Goal: Information Seeking & Learning: Understand process/instructions

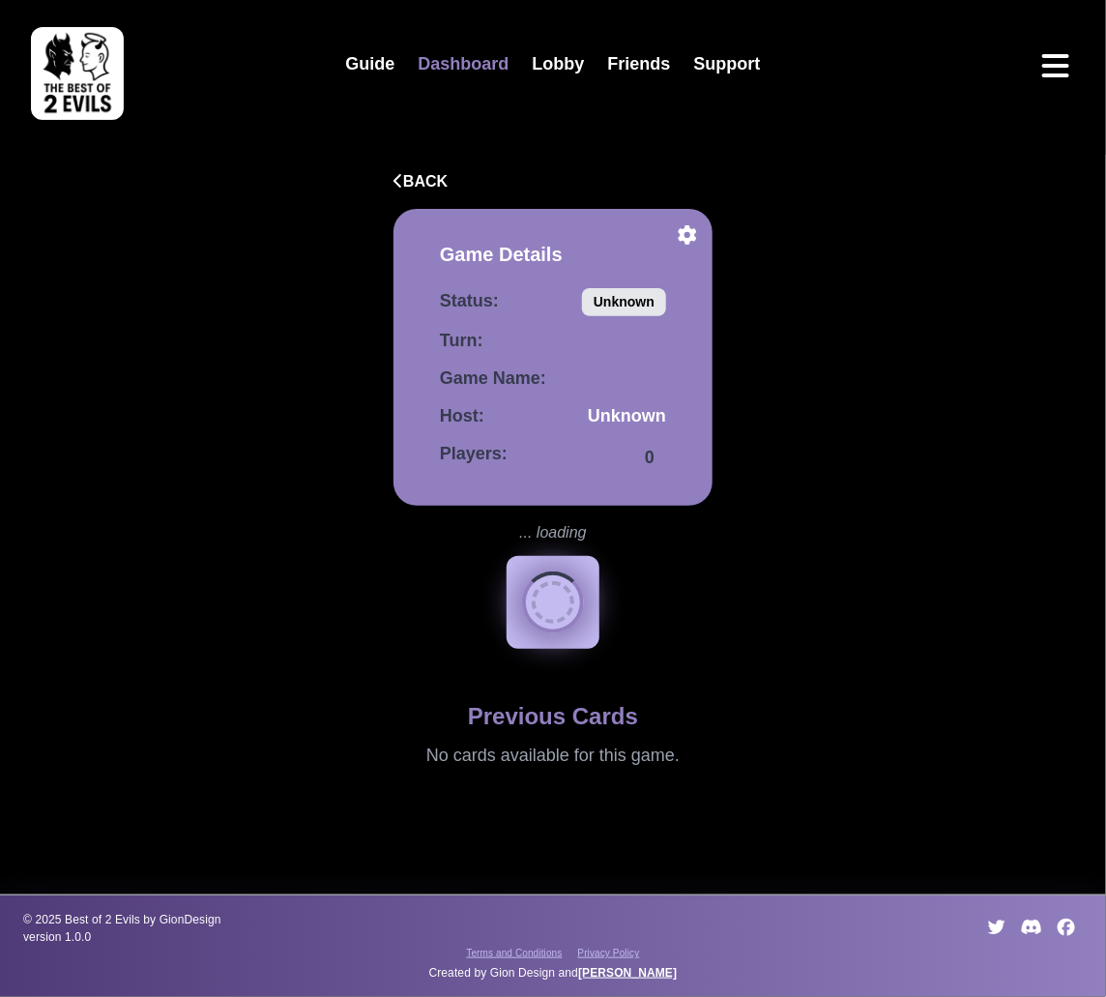
click at [461, 64] on link "Dashboard" at bounding box center [463, 65] width 114 height 42
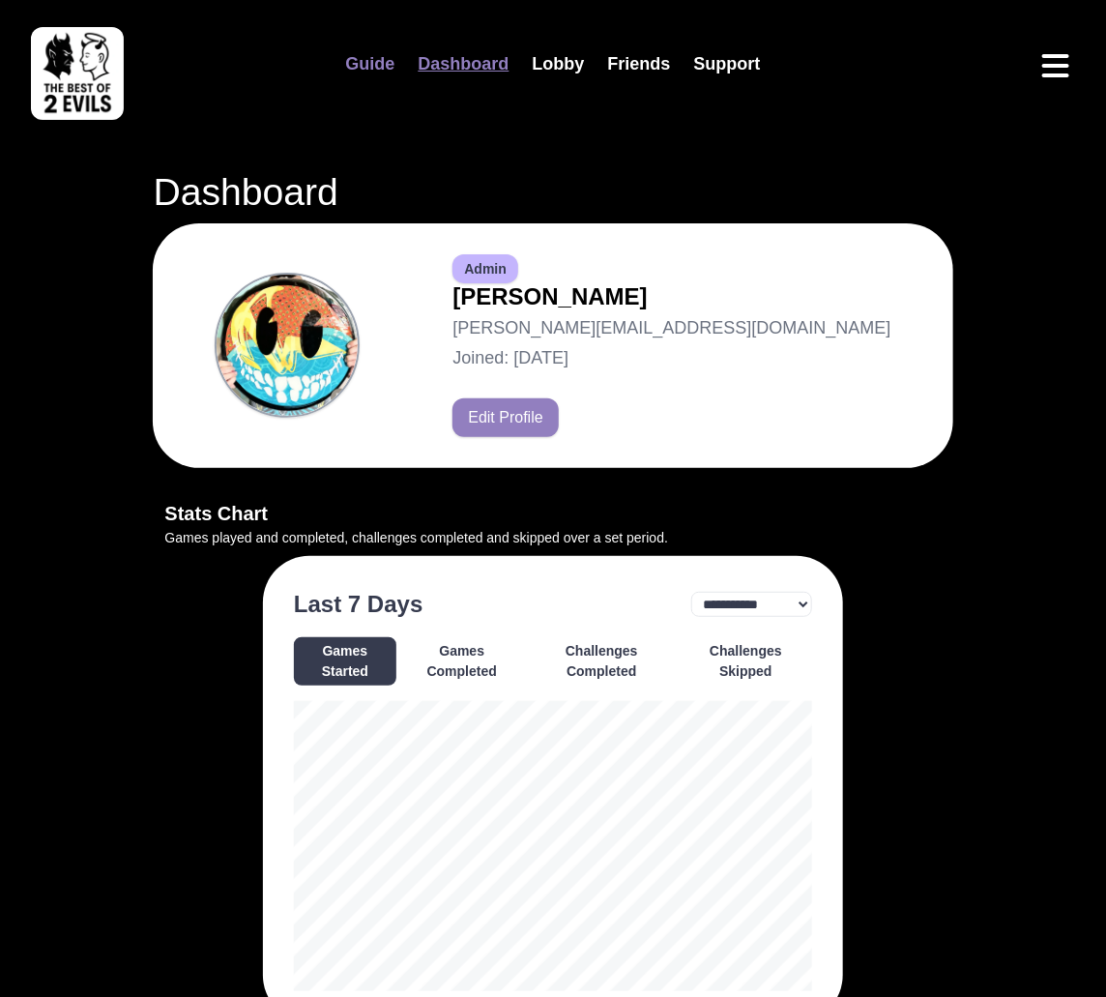
click at [397, 64] on link "Guide" at bounding box center [370, 65] width 73 height 42
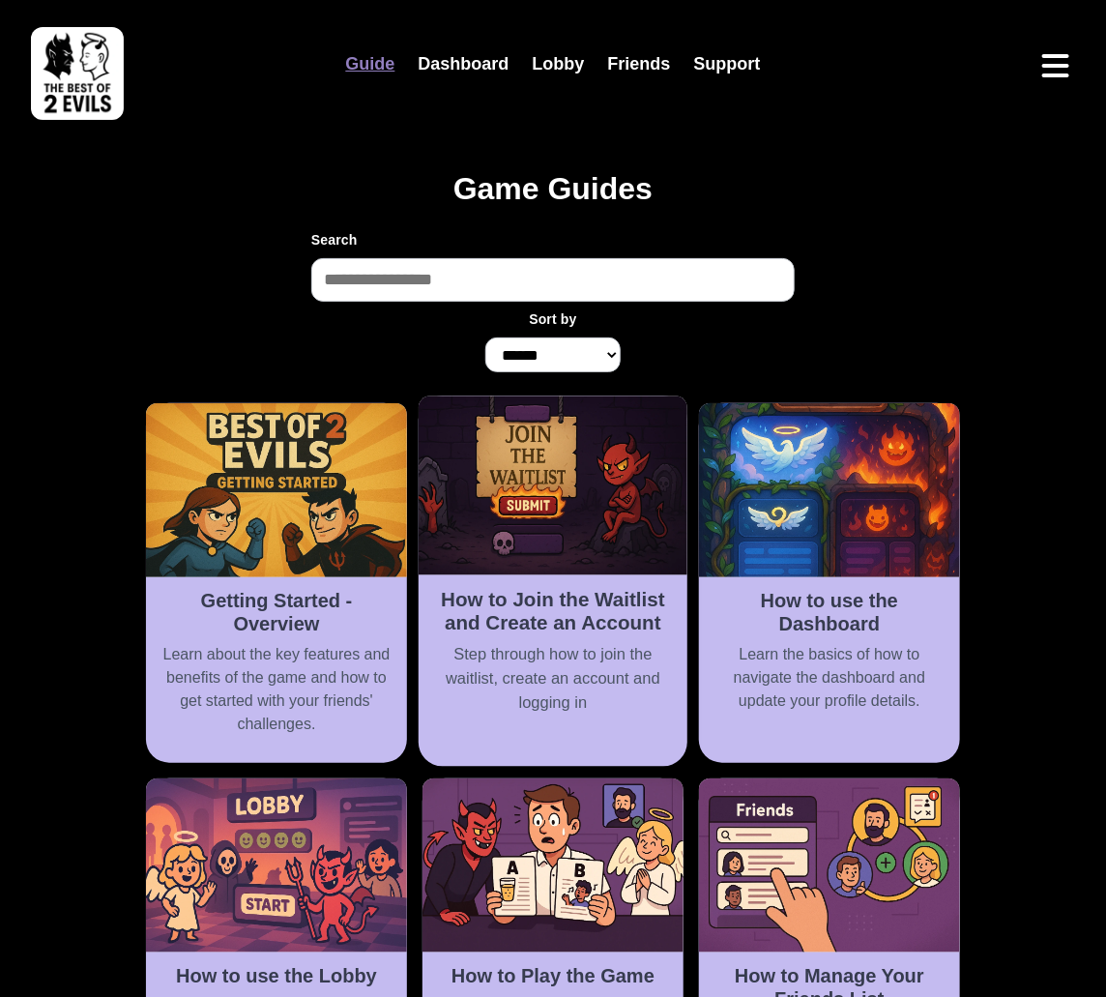
click at [534, 597] on h2 "How to Join the Waitlist and Create an Account" at bounding box center [552, 611] width 245 height 47
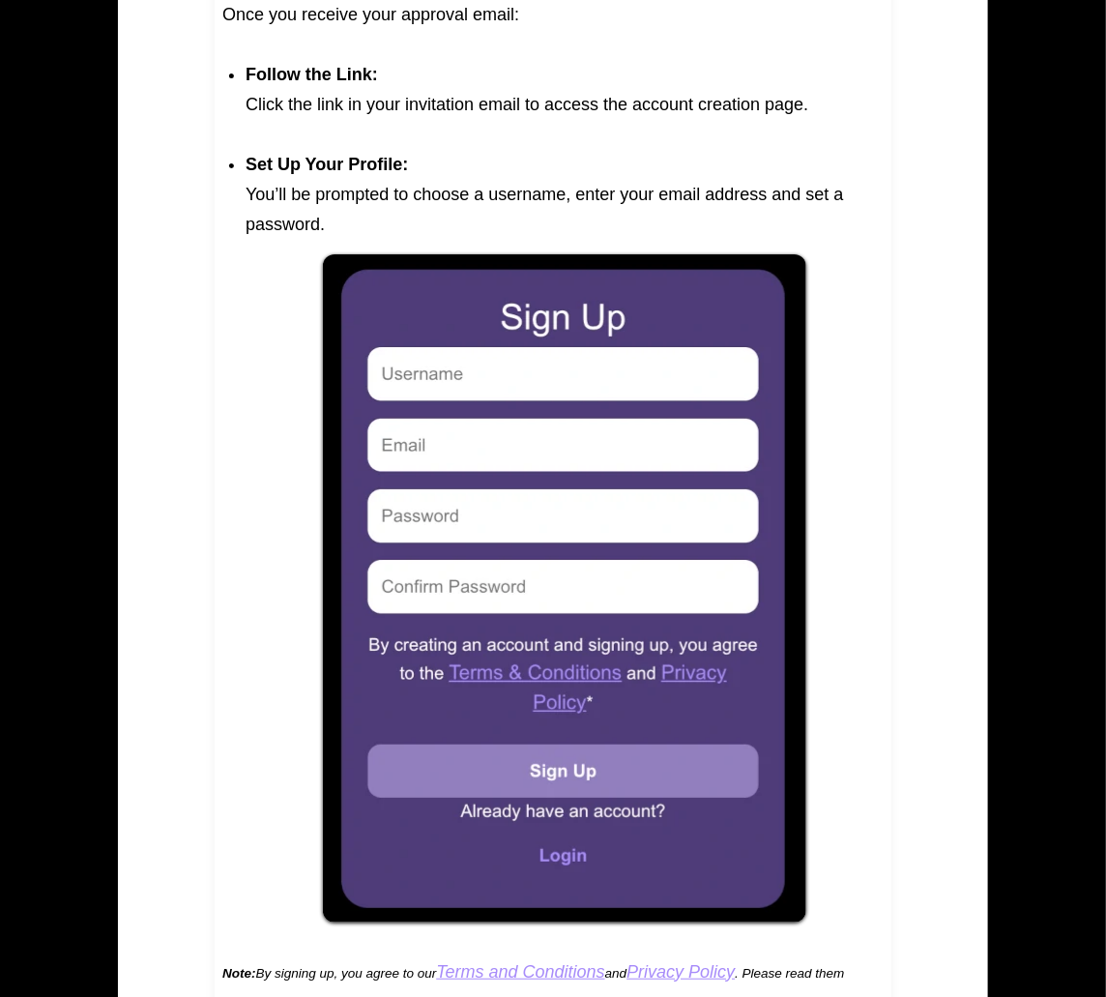
scroll to position [2160, 0]
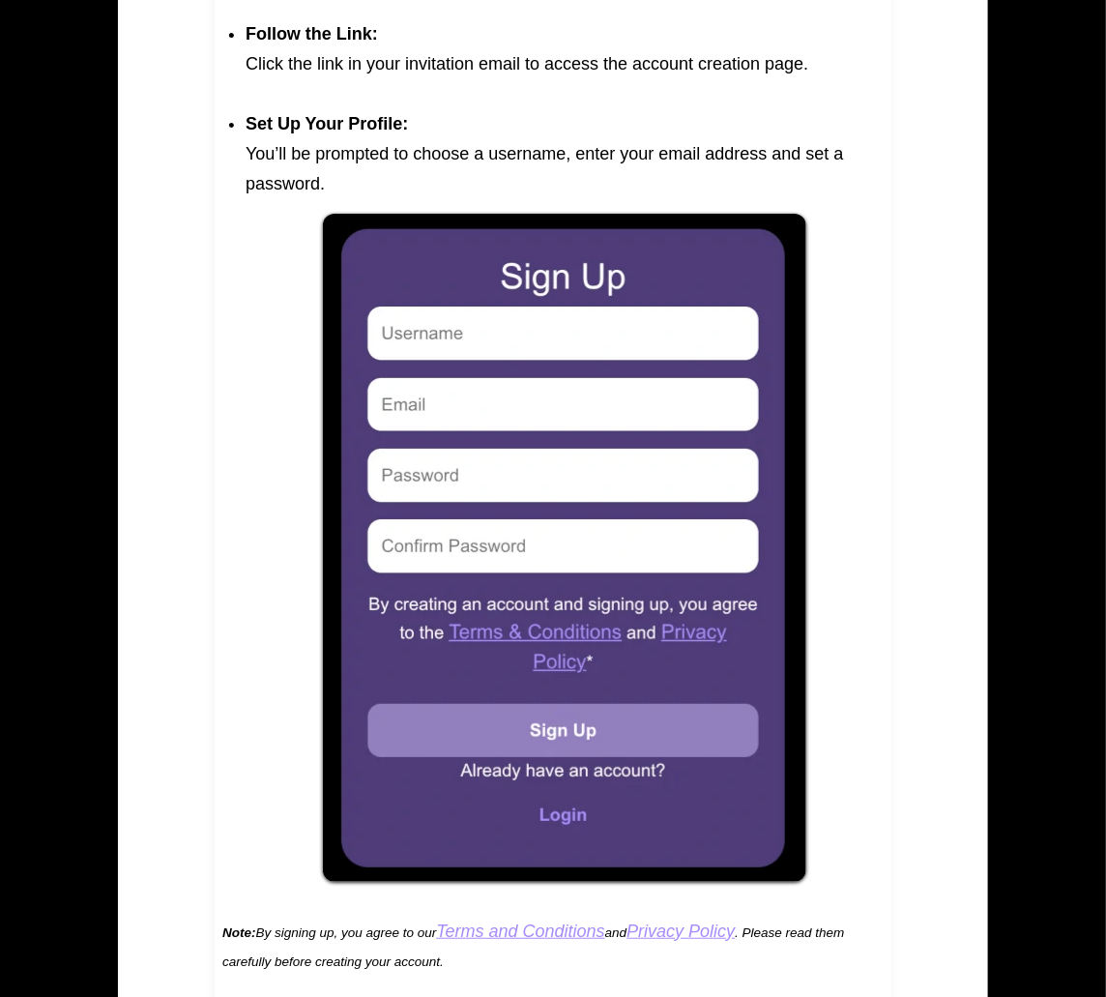
scroll to position [2332, 0]
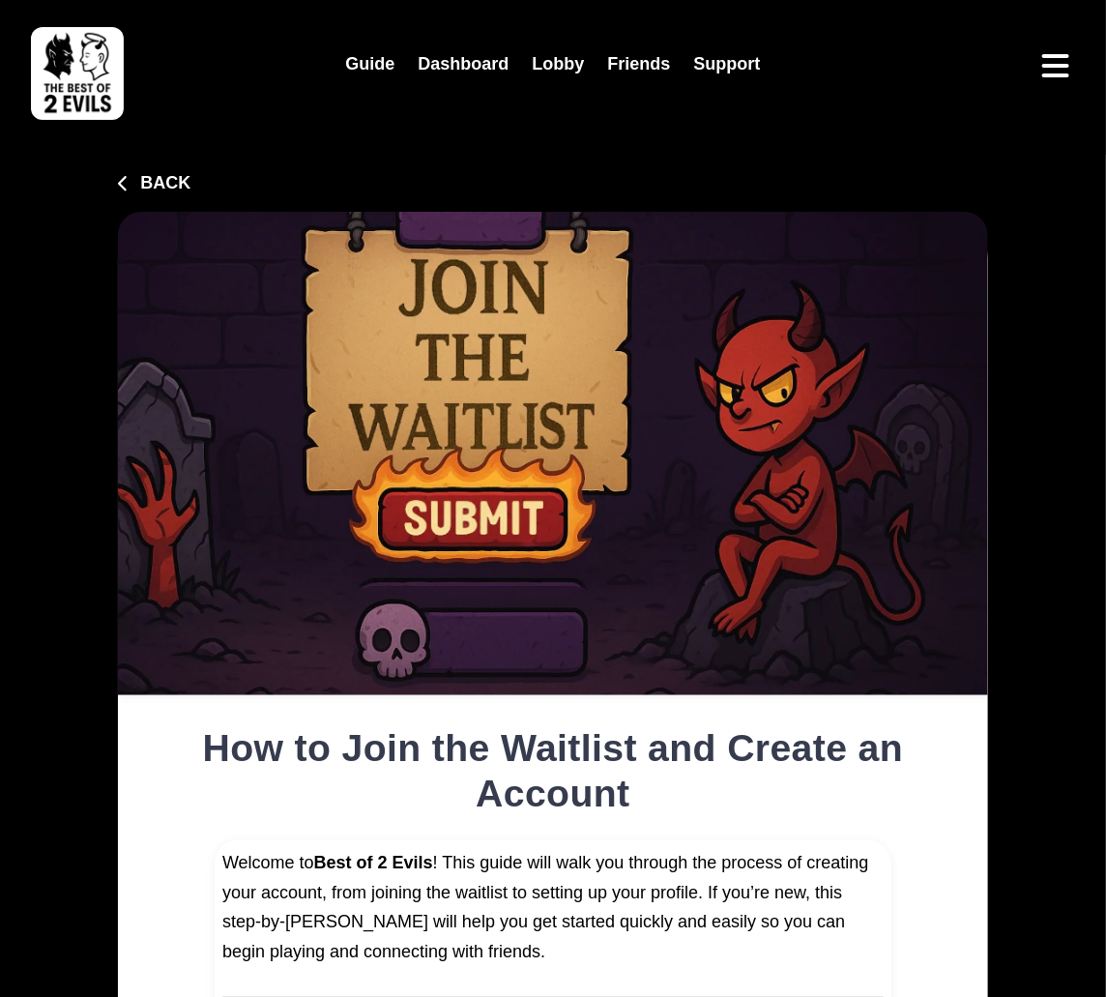
type input "**********"
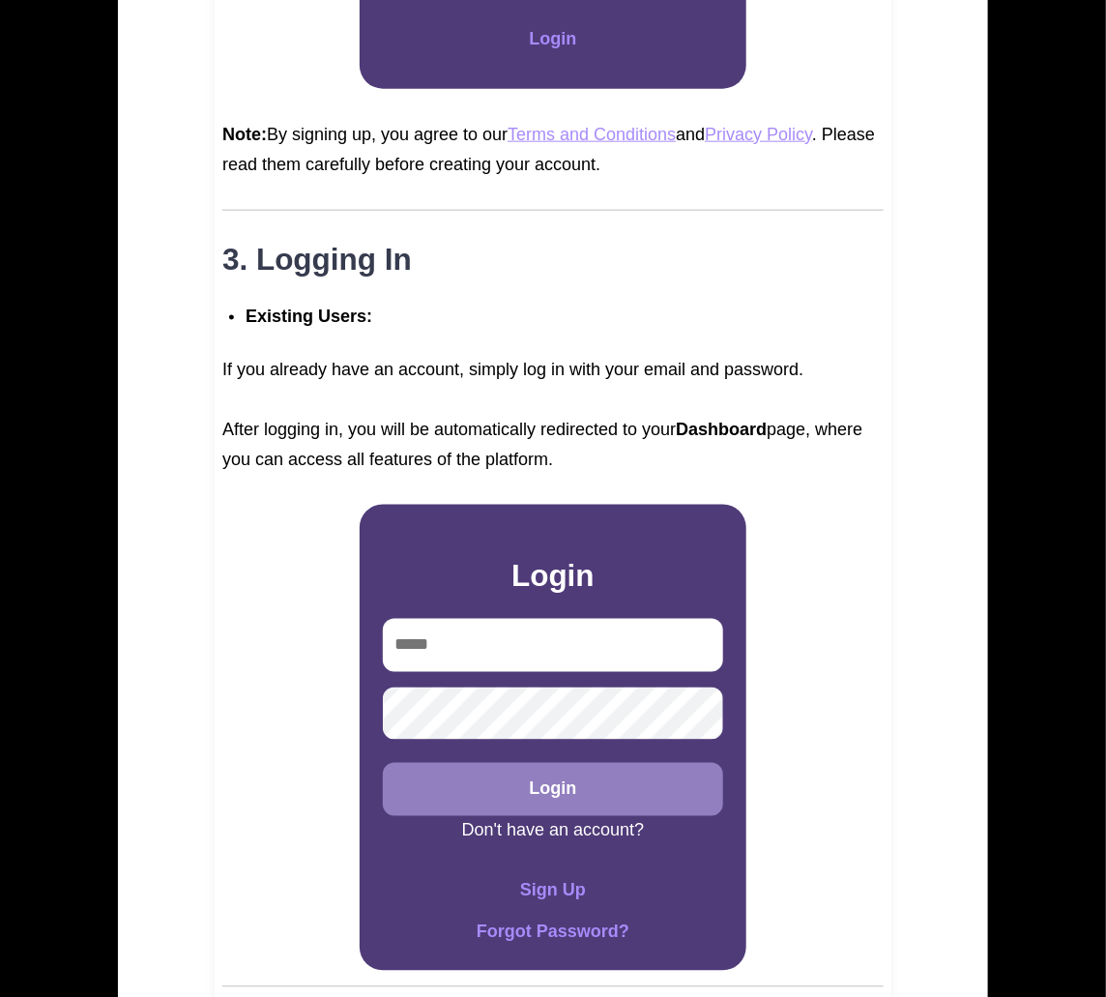
scroll to position [2501, 0]
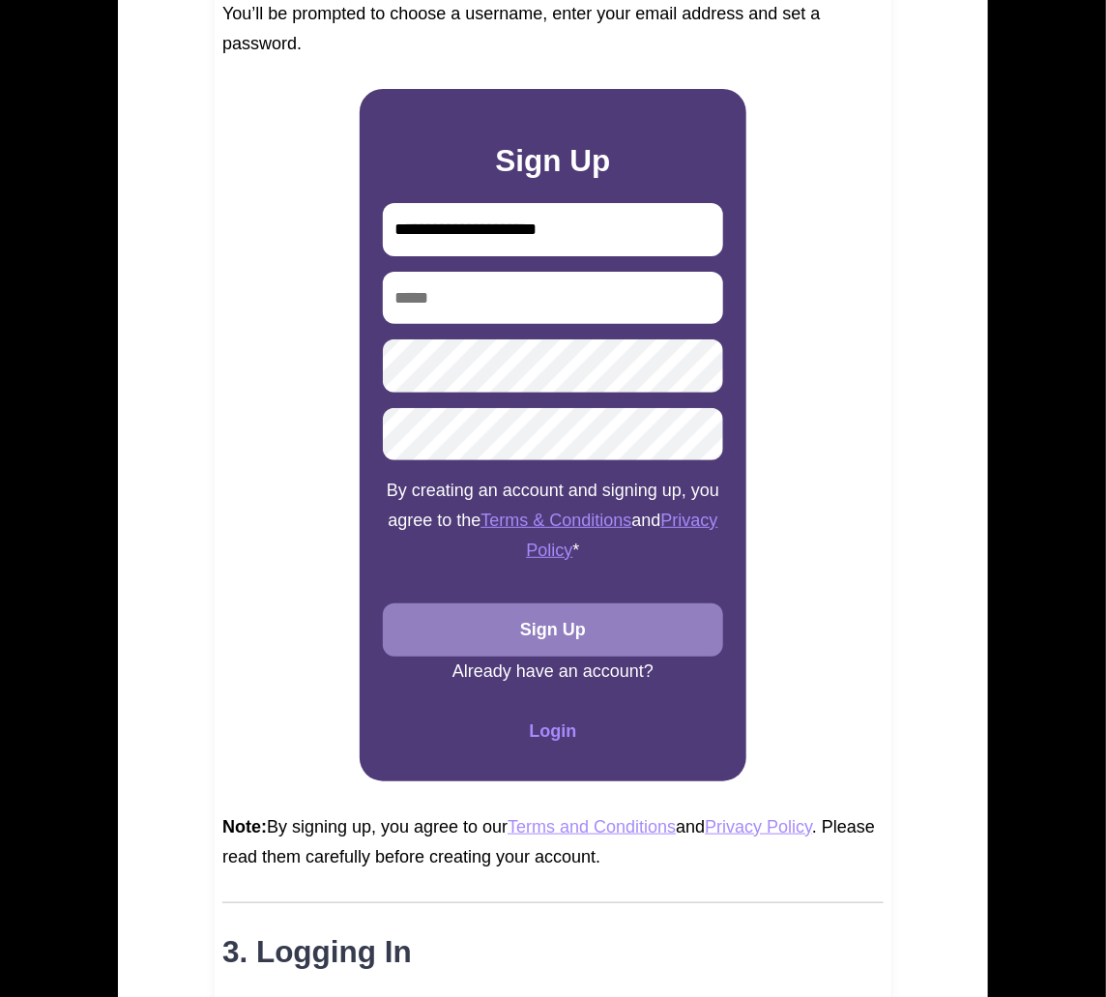
click at [323, 486] on div "Welcome to Best of 2 Evils ! This guide will walk you through the process of cr…" at bounding box center [553, 81] width 677 height 3485
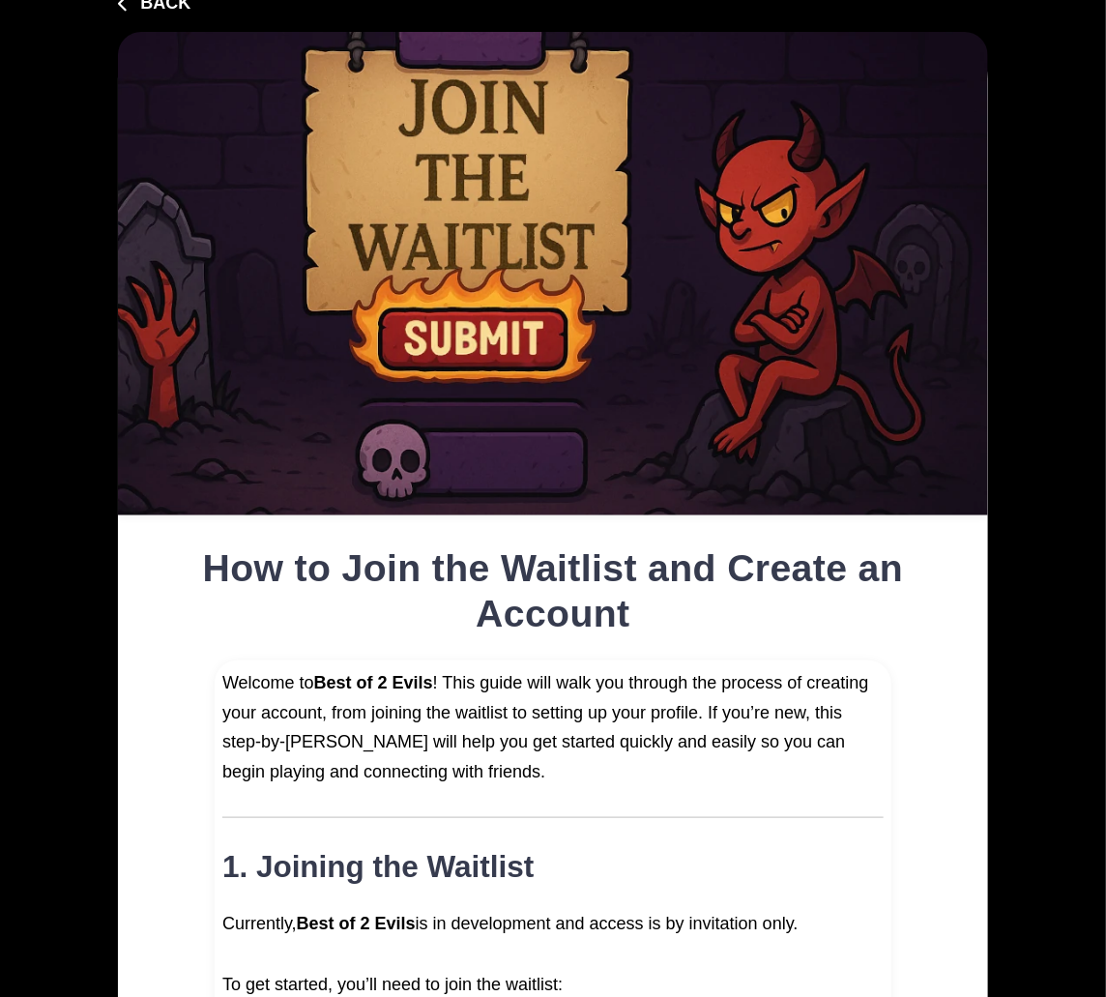
scroll to position [0, 0]
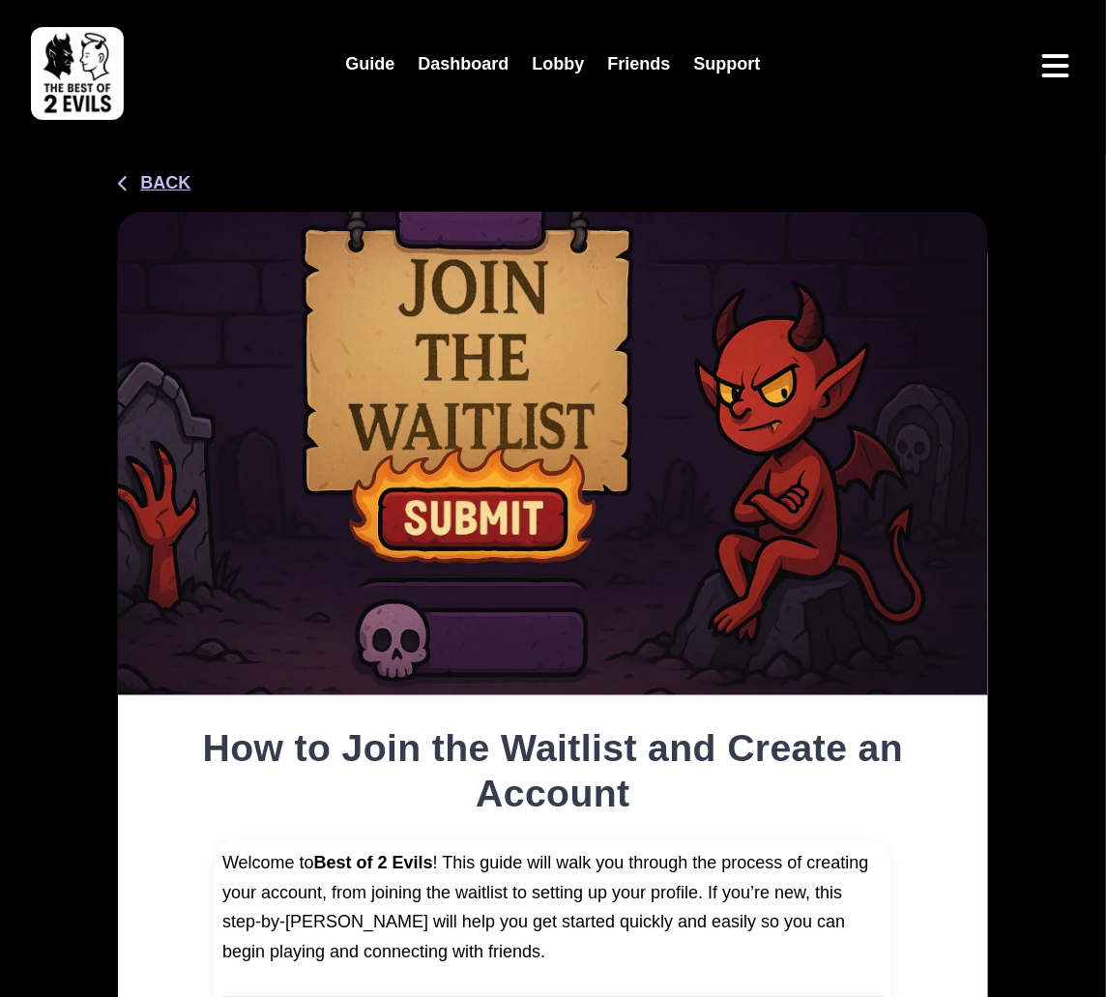
click at [171, 187] on button "Back" at bounding box center [154, 183] width 73 height 26
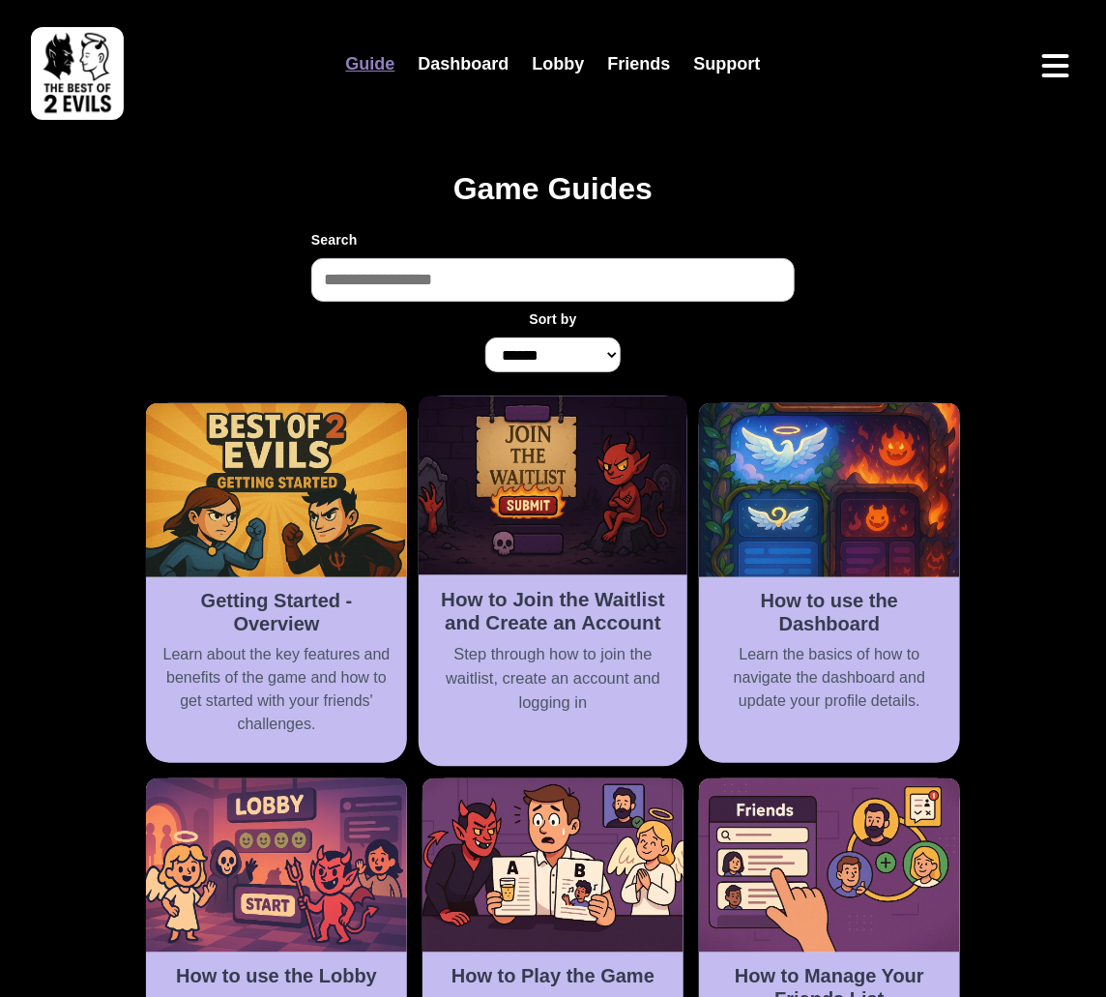
click at [586, 520] on img at bounding box center [553, 486] width 269 height 179
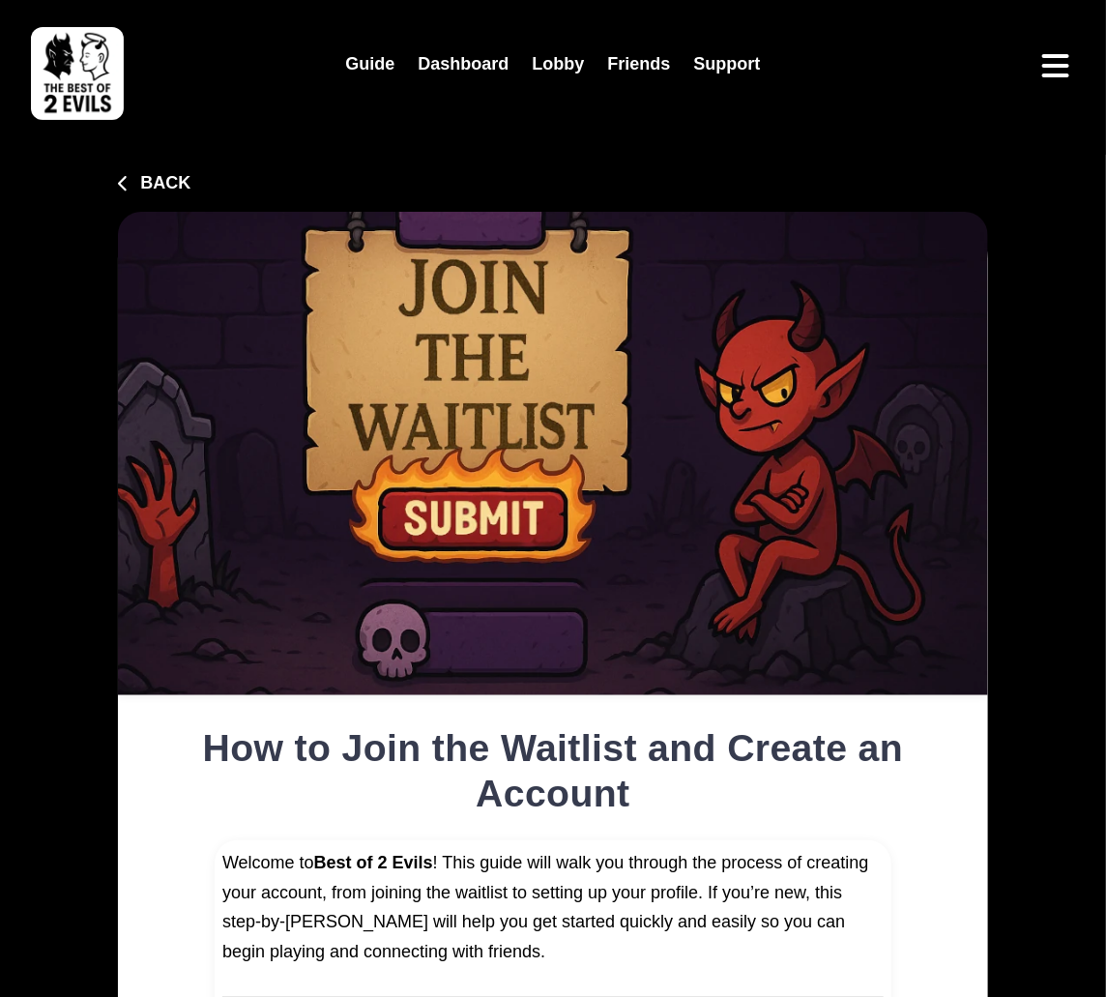
type input "**********"
click at [368, 71] on link "Guide" at bounding box center [370, 65] width 73 height 42
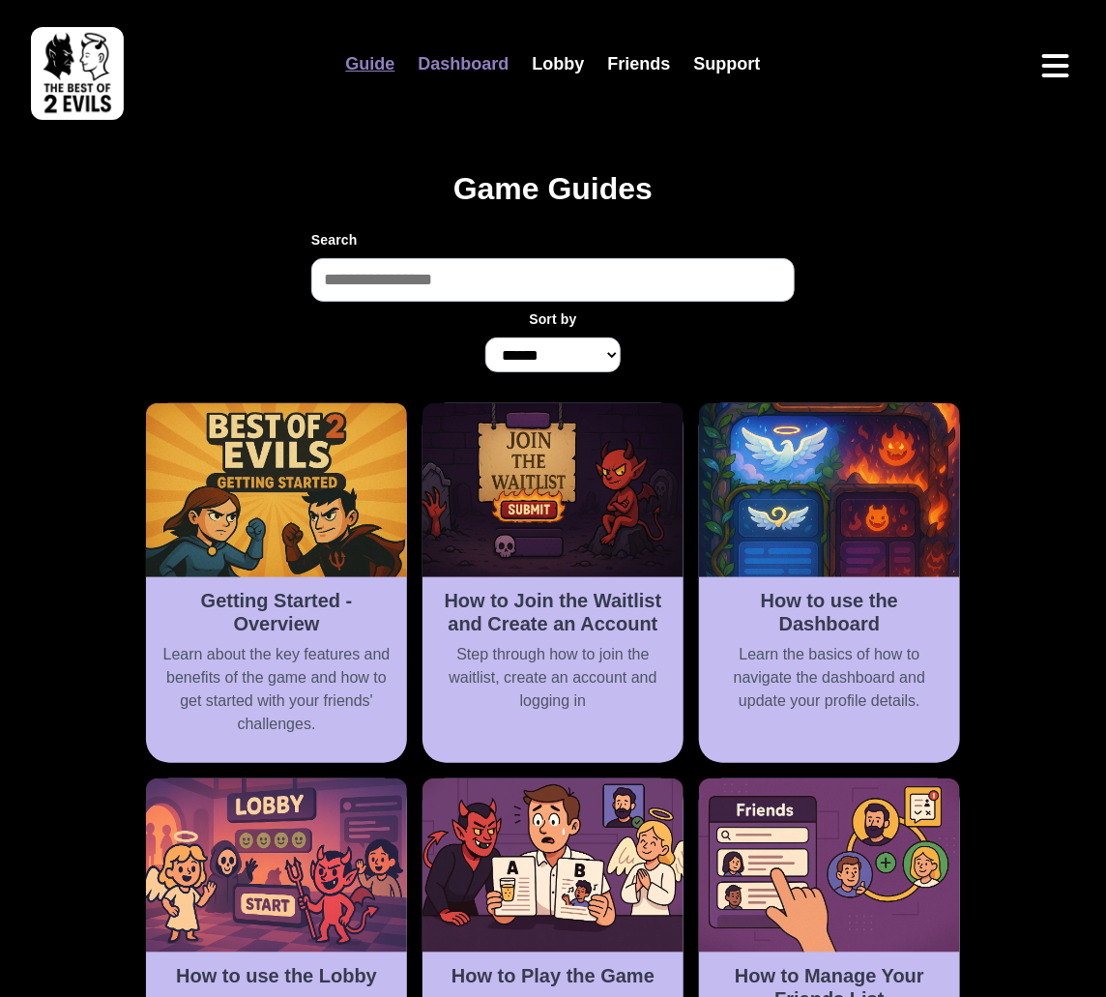
click at [441, 74] on link "Dashboard" at bounding box center [463, 65] width 114 height 42
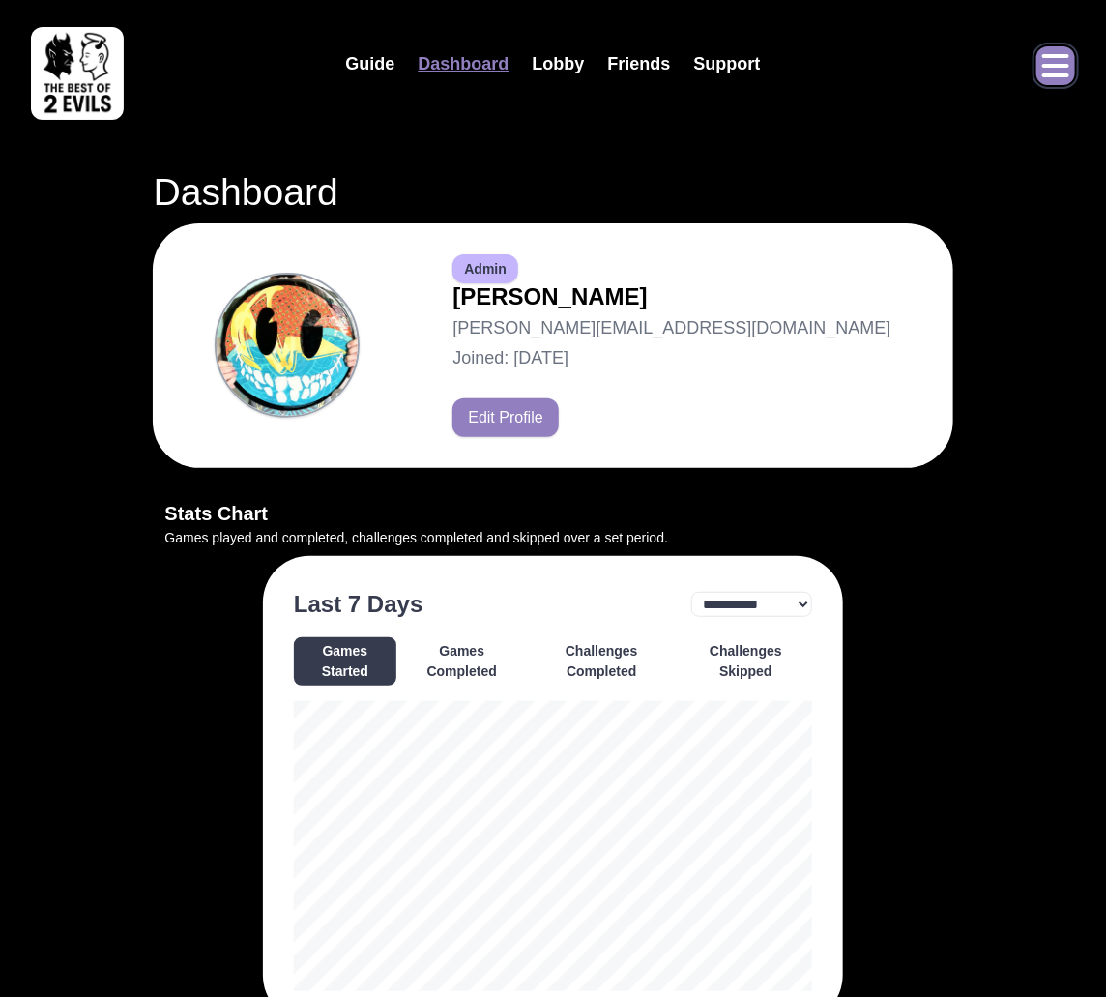
click at [1045, 71] on icon "Open menu" at bounding box center [1056, 65] width 31 height 31
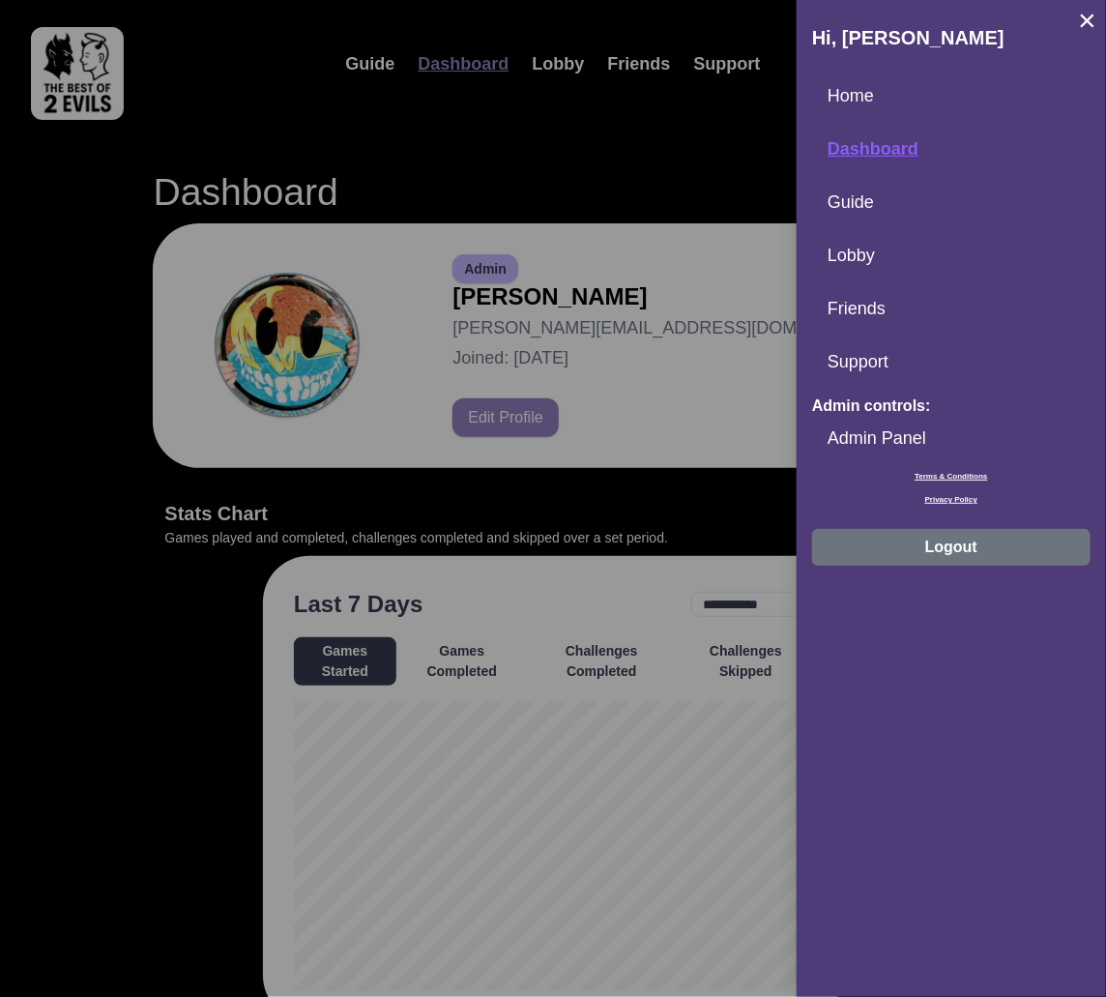
click at [974, 546] on button "Logout" at bounding box center [951, 547] width 279 height 37
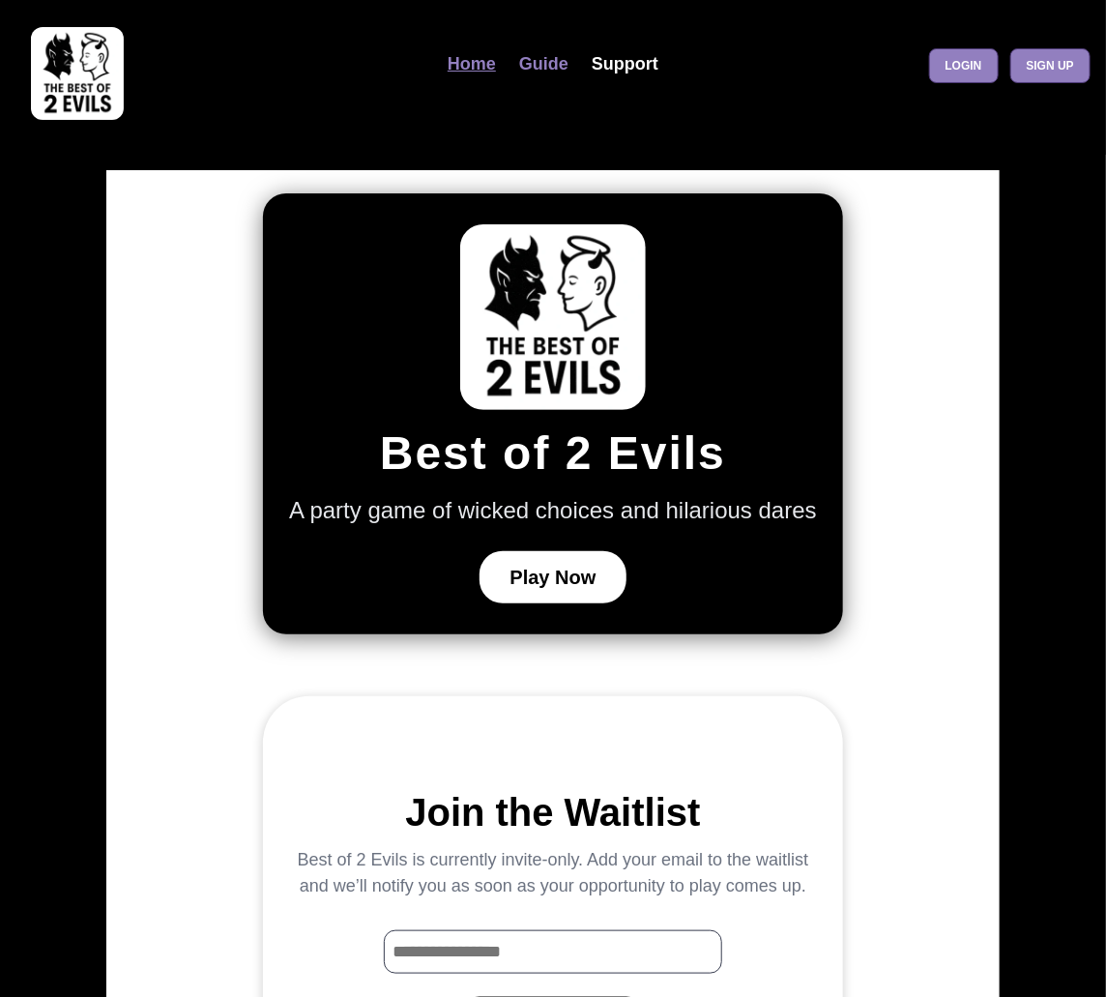
click at [546, 62] on link "Guide" at bounding box center [544, 65] width 73 height 42
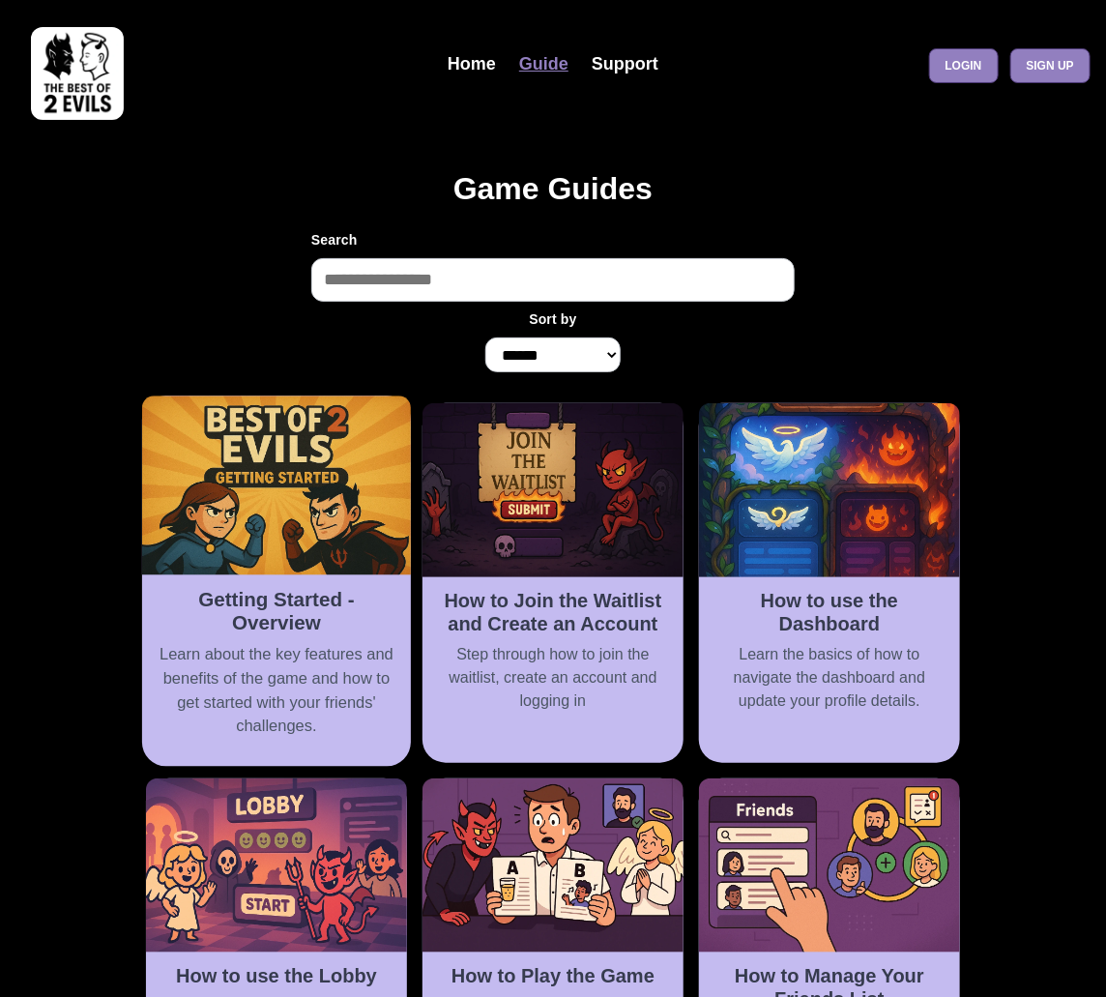
click at [305, 589] on h2 "Getting Started - Overview" at bounding box center [276, 611] width 245 height 47
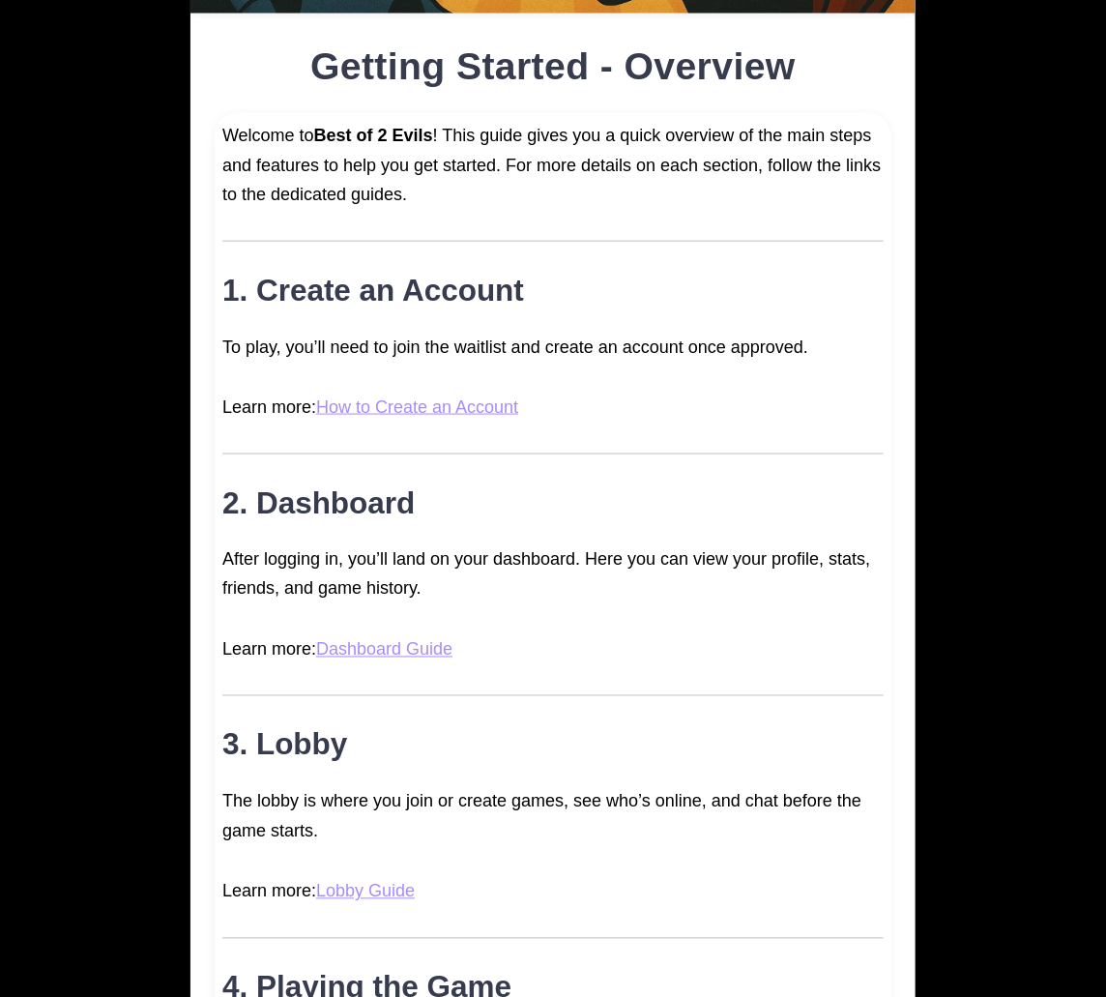
scroll to position [683, 0]
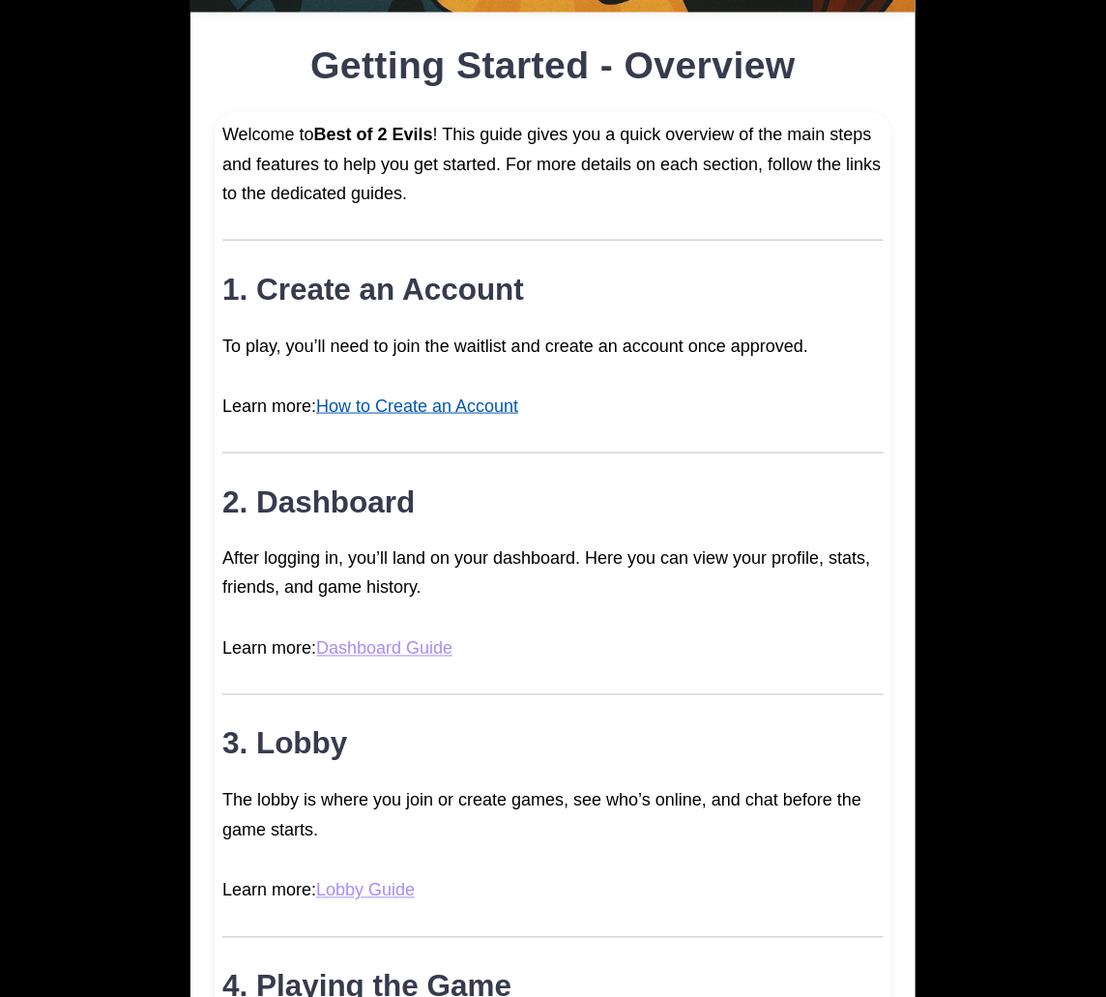
click at [481, 414] on link "How to Create an Account" at bounding box center [417, 406] width 202 height 19
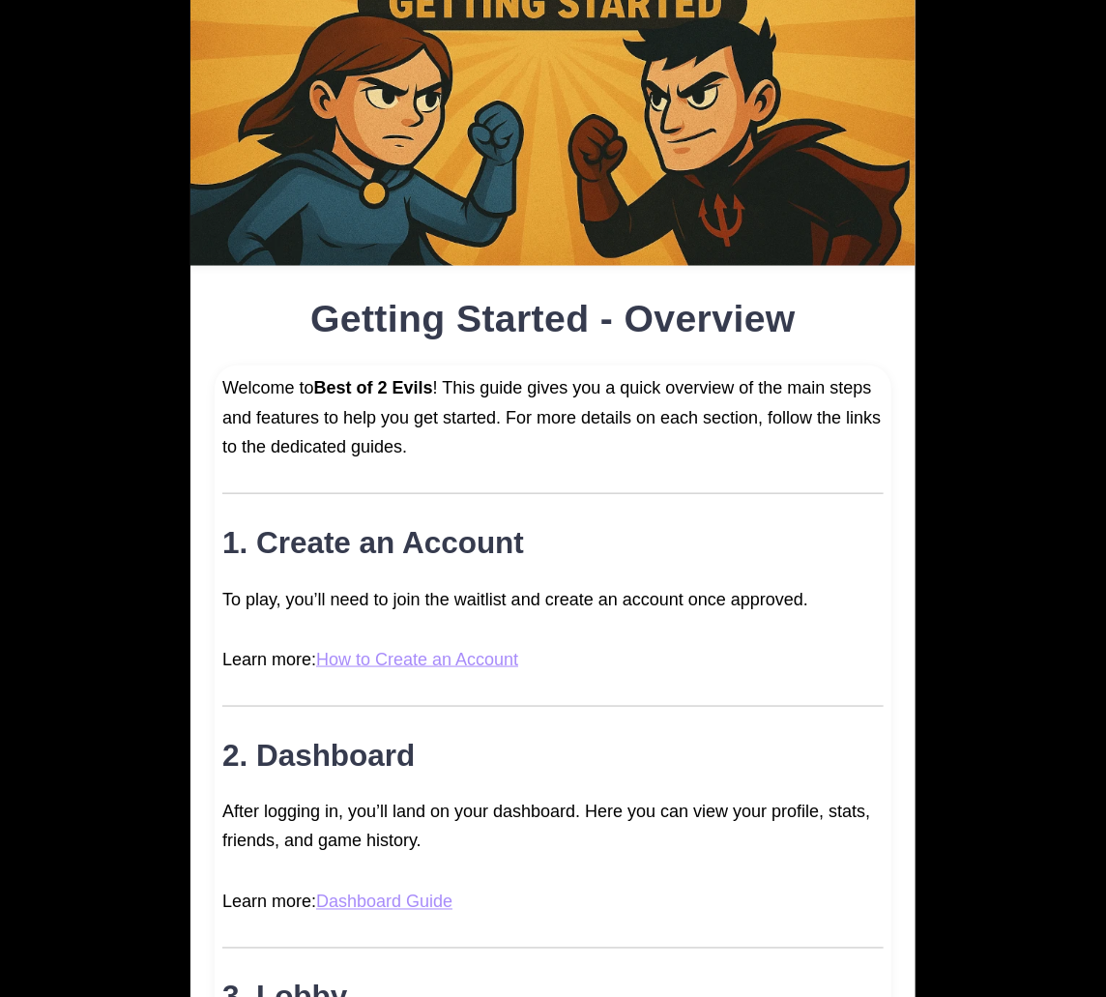
scroll to position [464, 0]
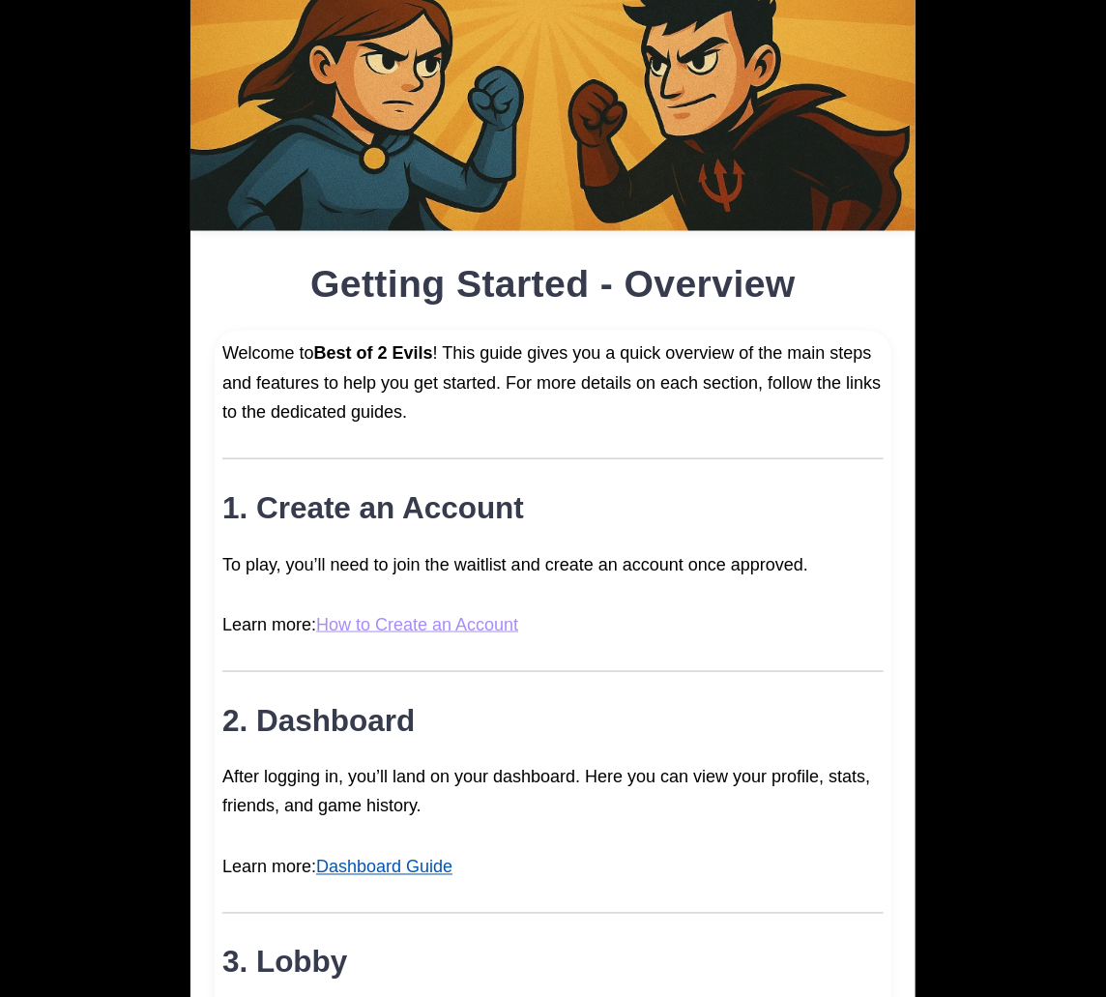
click at [388, 865] on link "Dashboard Guide" at bounding box center [384, 867] width 136 height 19
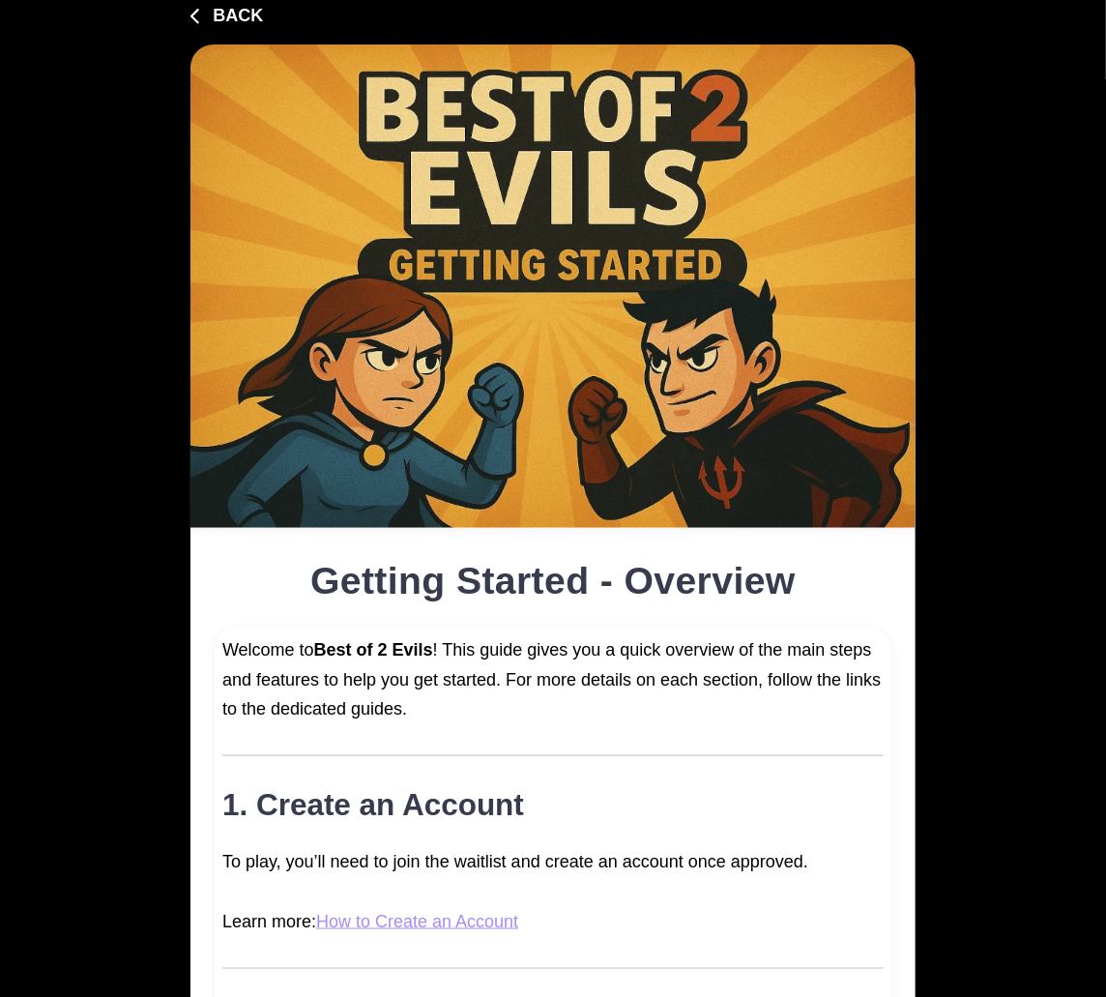
scroll to position [177, 0]
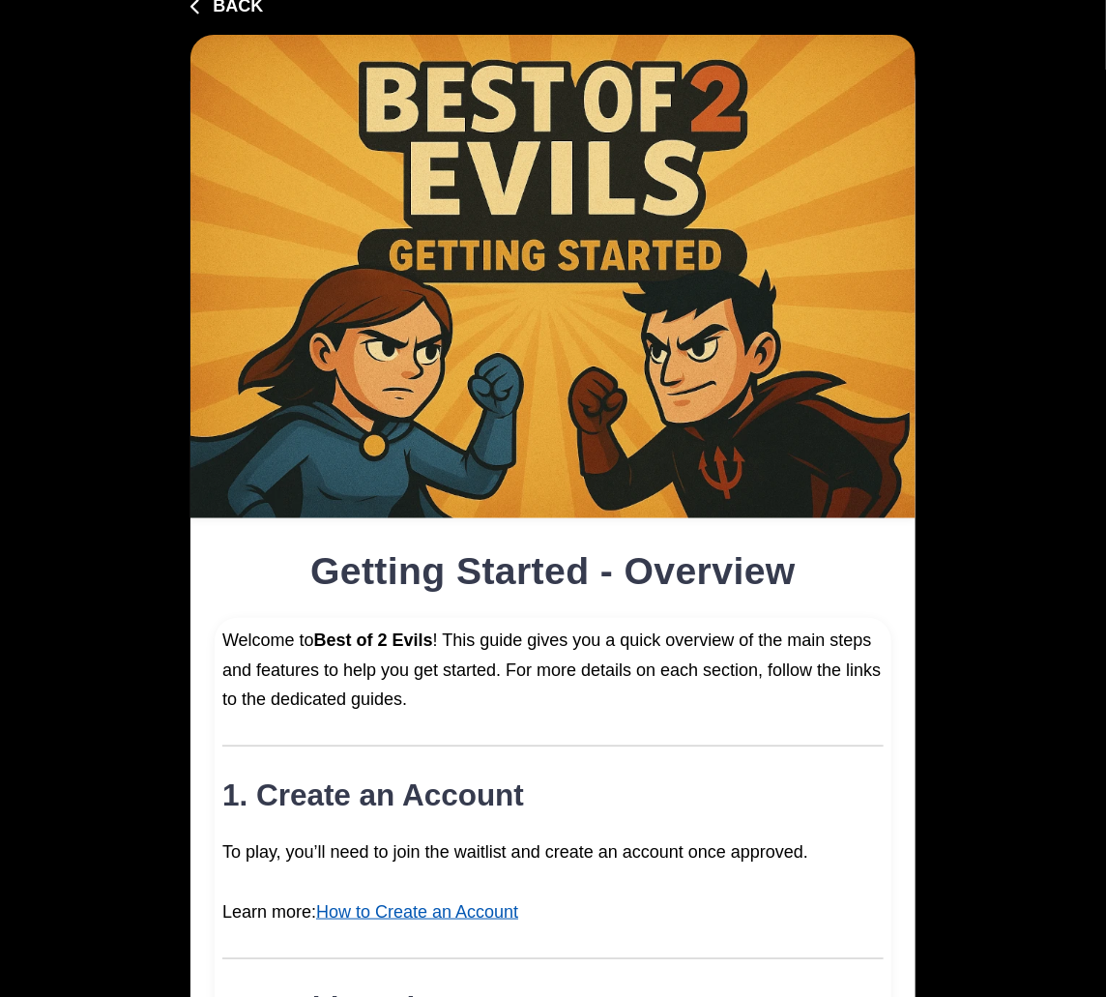
click at [398, 910] on link "How to Create an Account" at bounding box center [417, 911] width 202 height 19
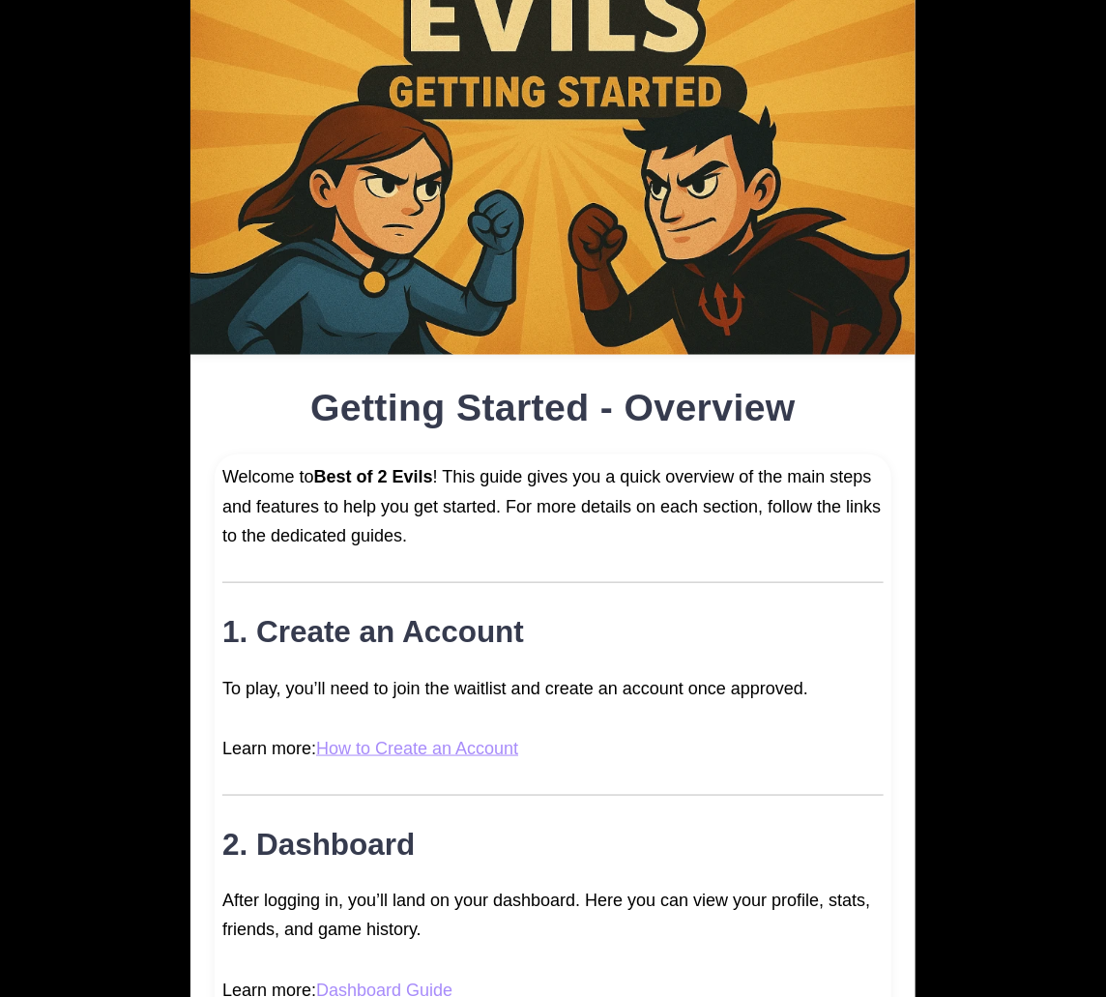
scroll to position [352, 0]
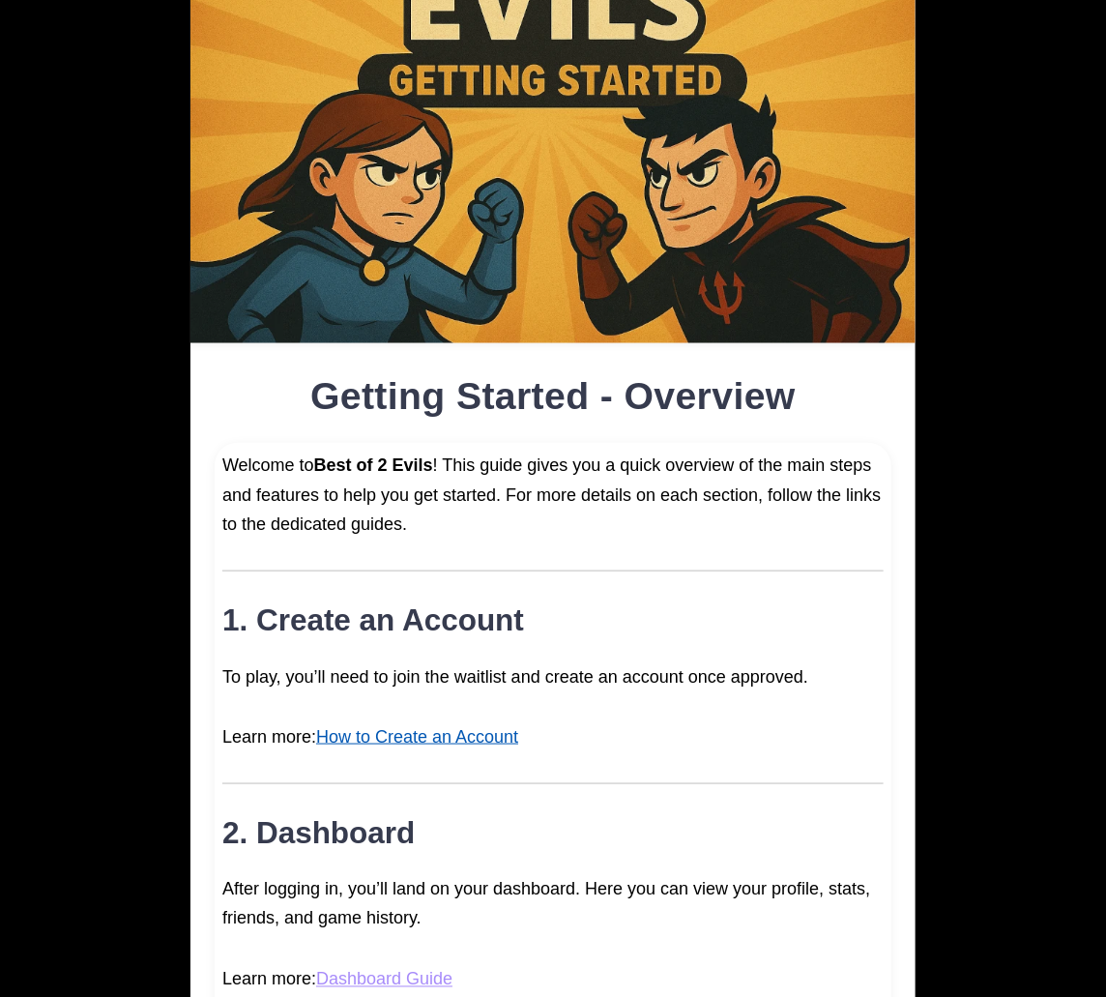
click at [467, 733] on link "How to Create an Account" at bounding box center [417, 736] width 202 height 19
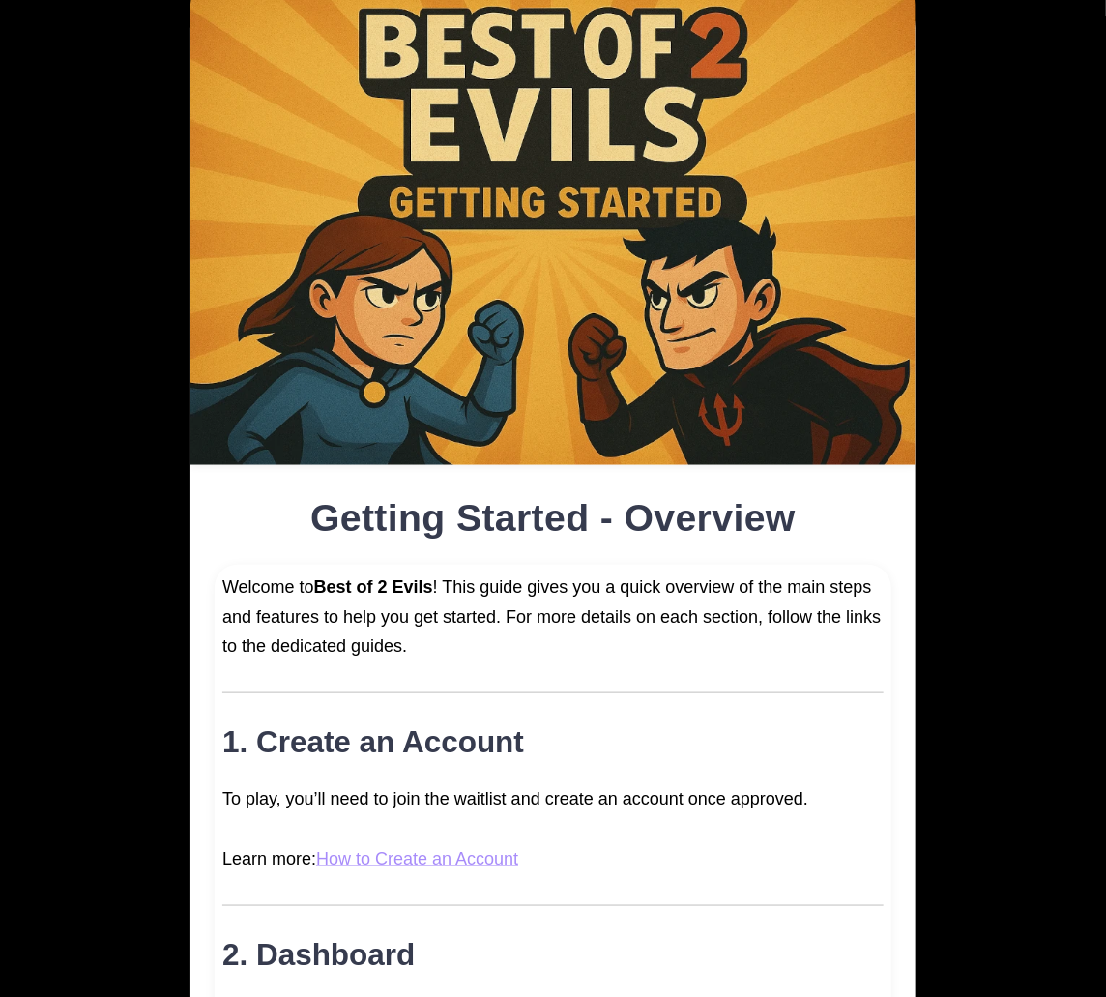
scroll to position [232, 0]
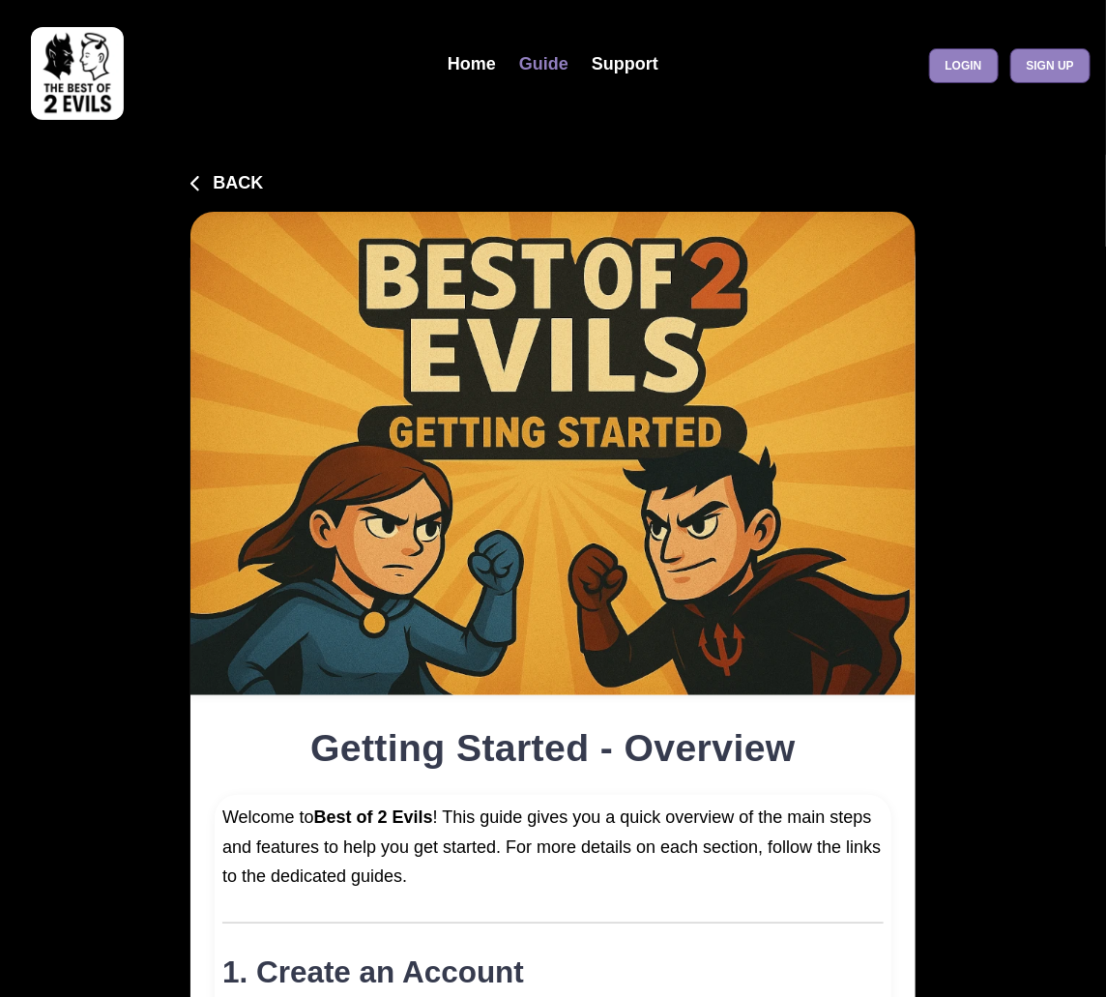
click at [534, 62] on link "Guide" at bounding box center [544, 65] width 73 height 42
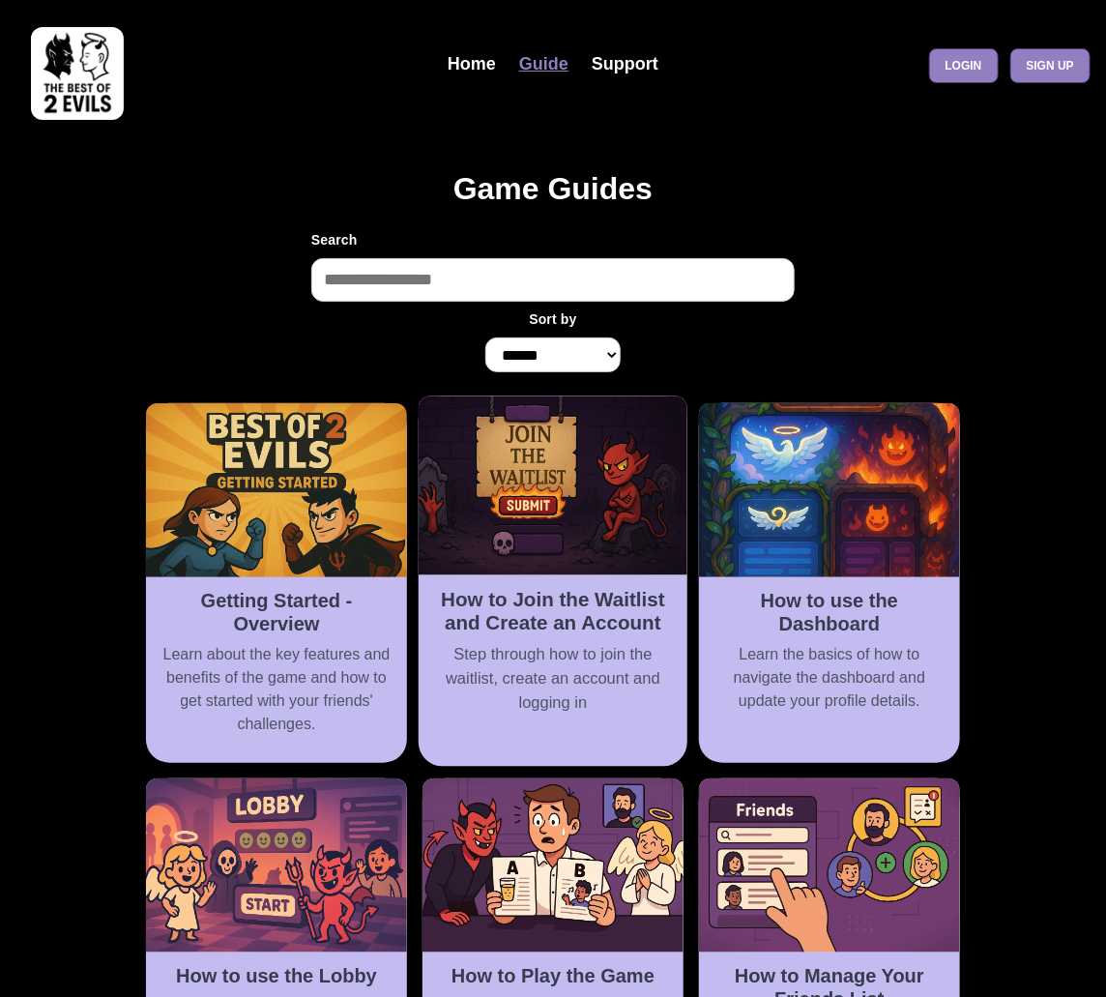
click at [553, 493] on img at bounding box center [553, 486] width 269 height 179
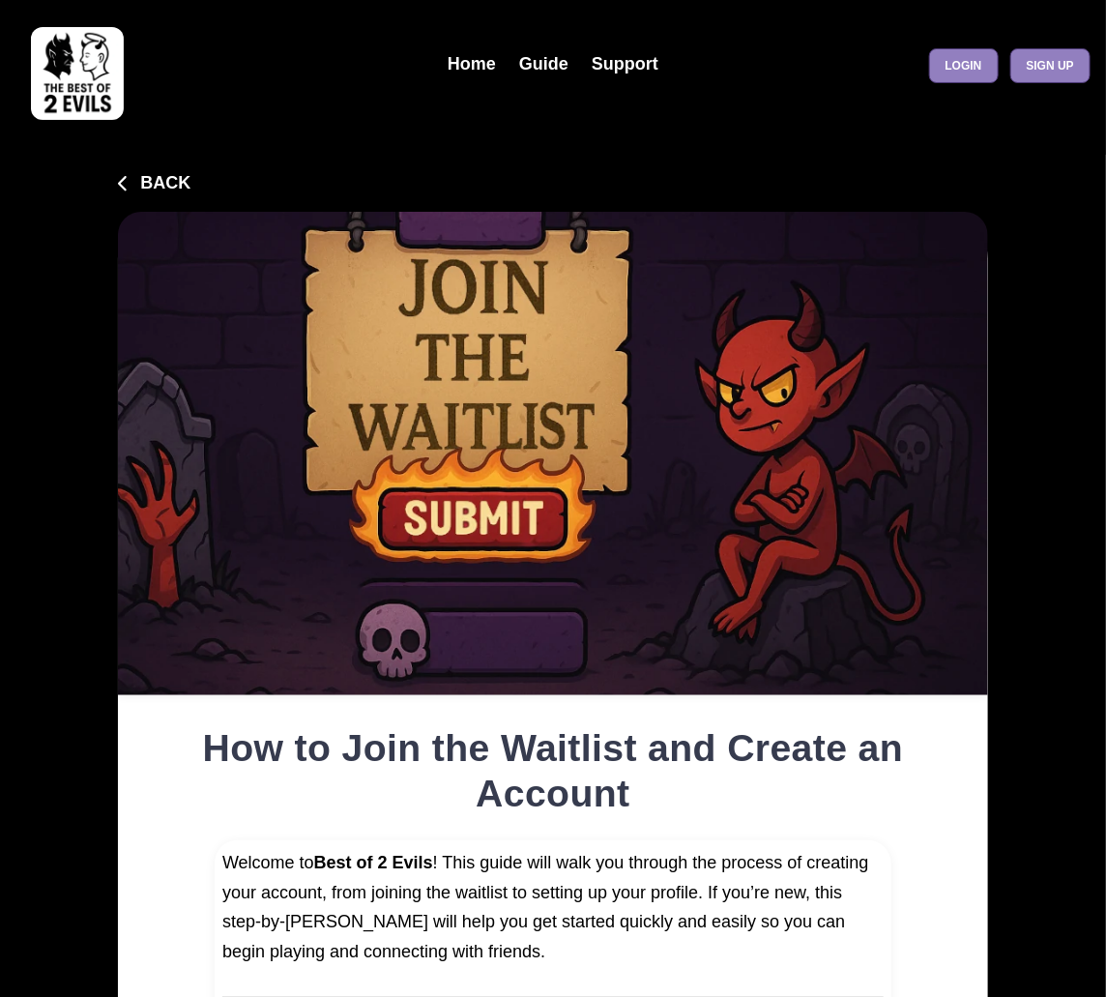
type input "**********"
click at [562, 66] on link "Guide" at bounding box center [544, 65] width 73 height 42
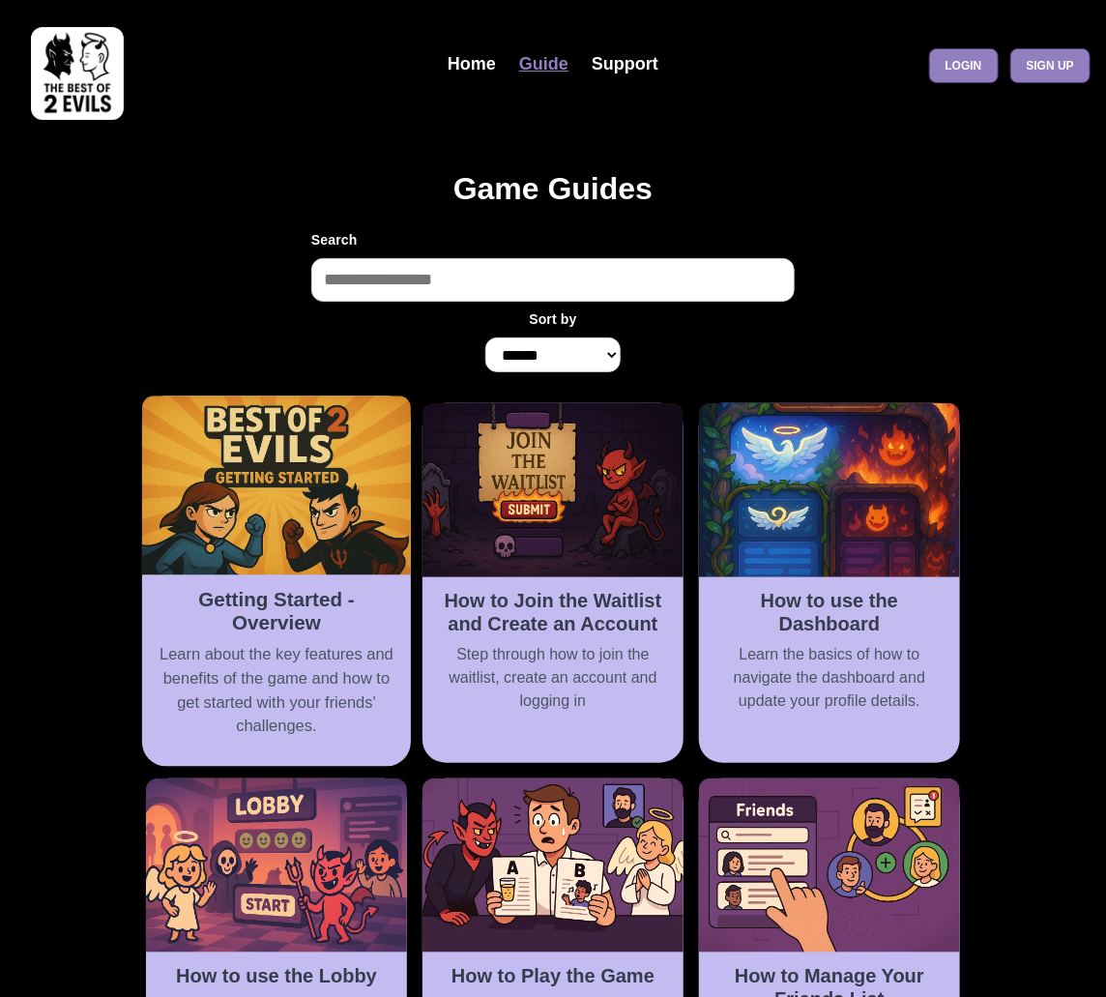
click at [329, 570] on img at bounding box center [276, 486] width 269 height 179
